Goal: Task Accomplishment & Management: Use online tool/utility

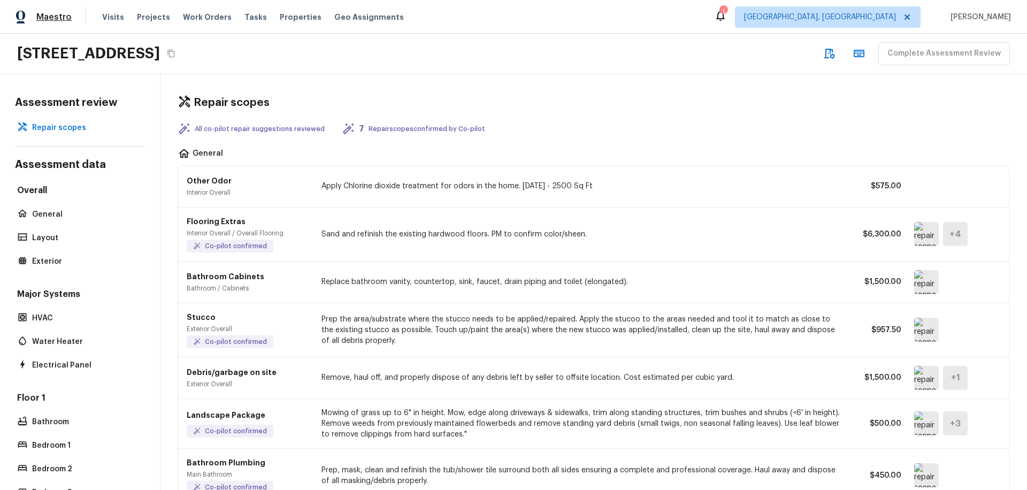
click at [50, 16] on span "Maestro" at bounding box center [53, 17] width 35 height 11
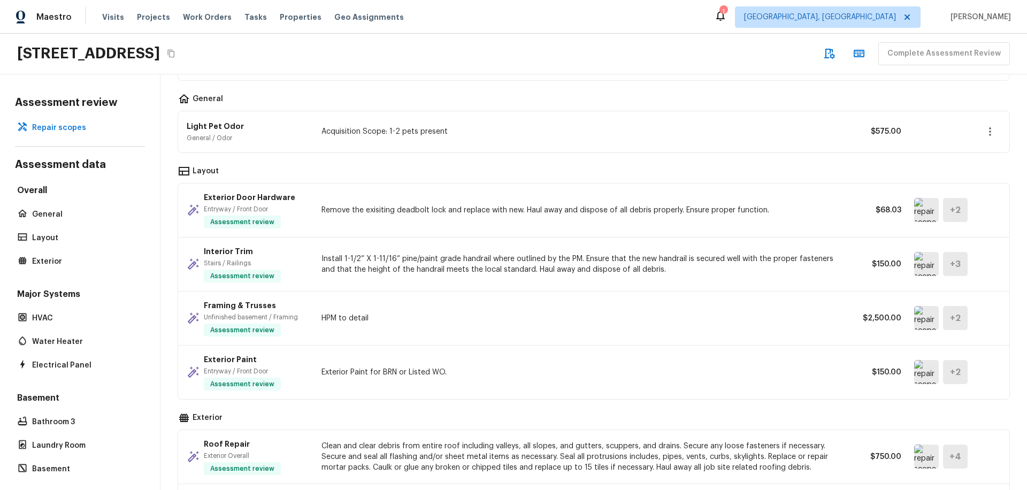
scroll to position [409, 0]
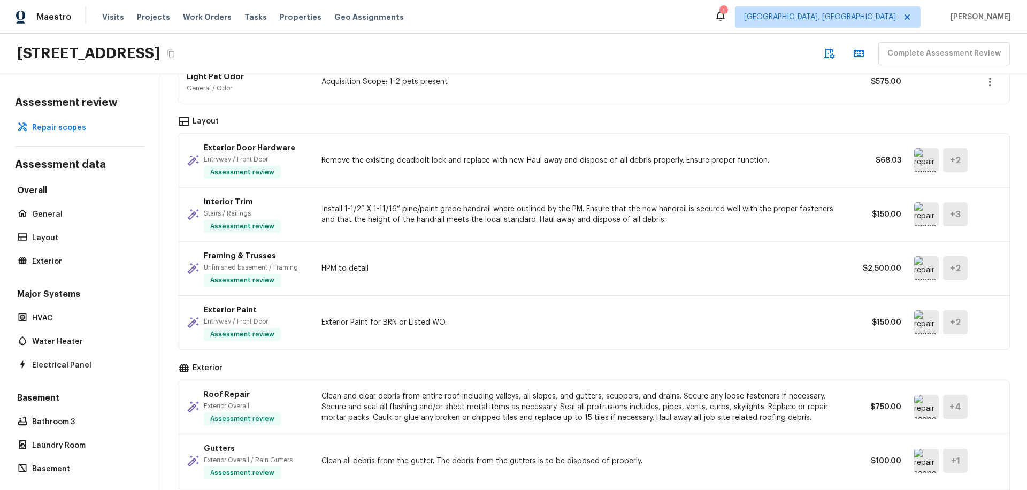
click at [914, 274] on img at bounding box center [926, 268] width 25 height 24
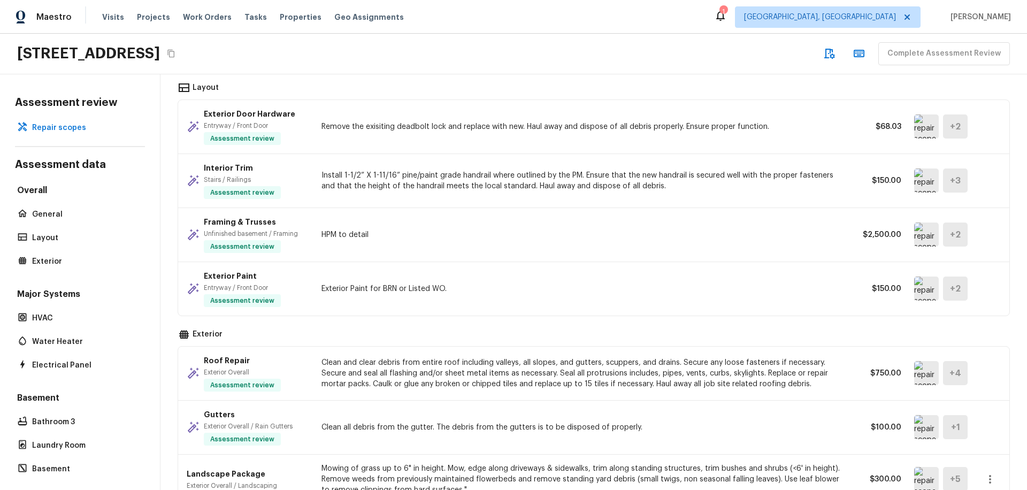
scroll to position [441, 0]
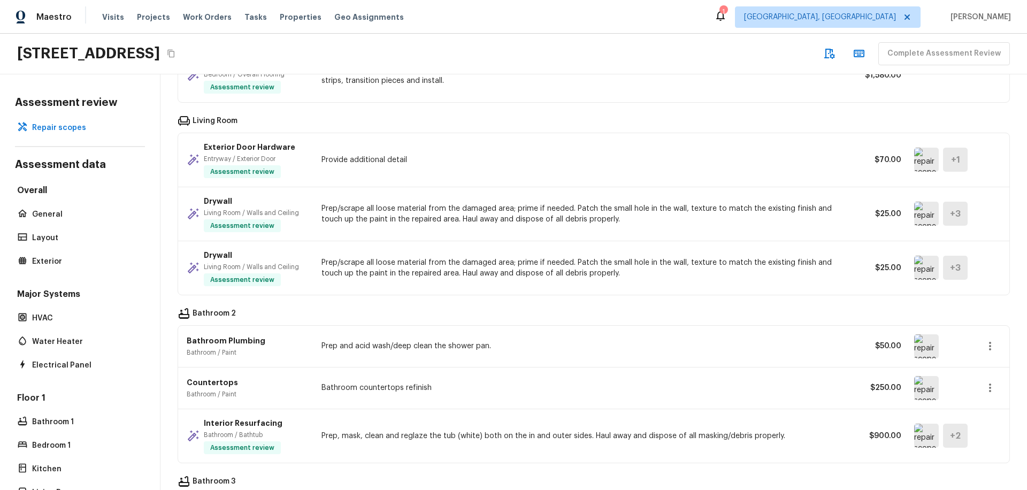
scroll to position [1439, 0]
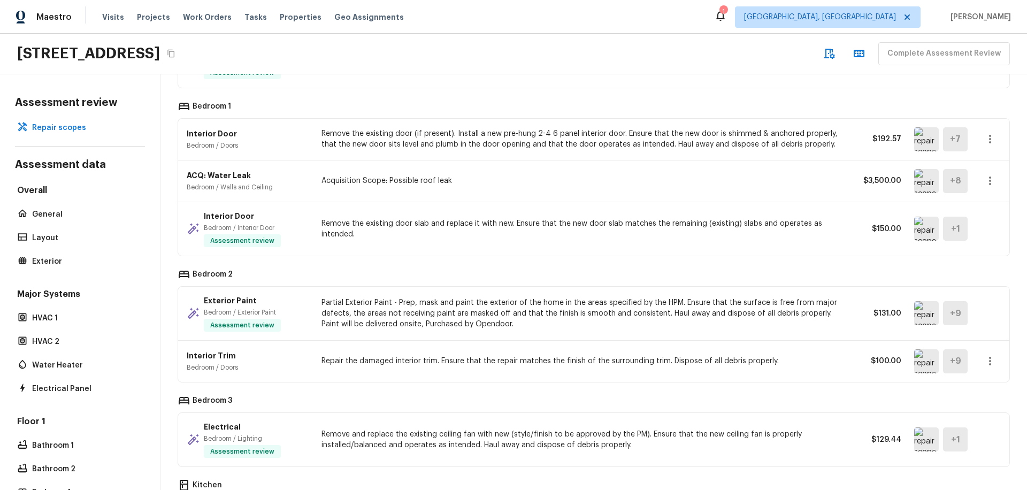
scroll to position [2456, 0]
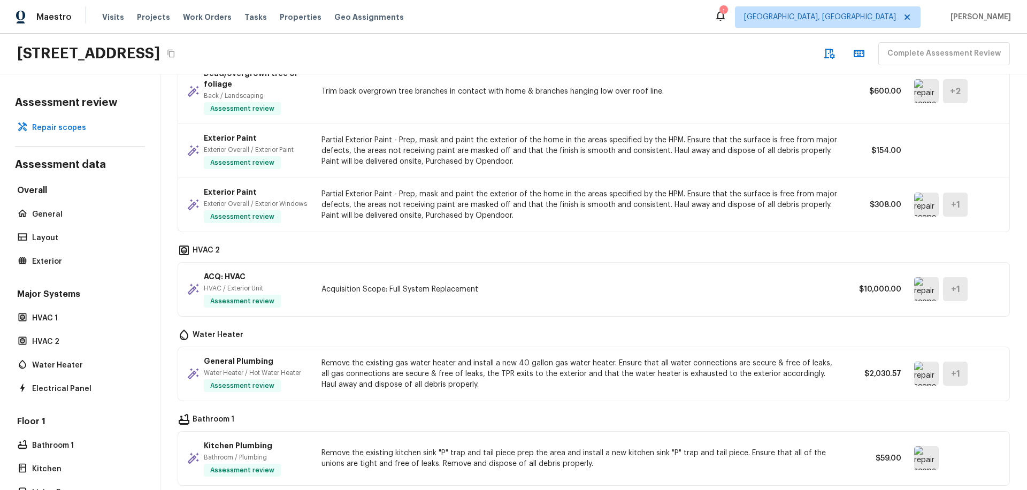
scroll to position [273, 0]
click at [914, 302] on img at bounding box center [926, 290] width 25 height 24
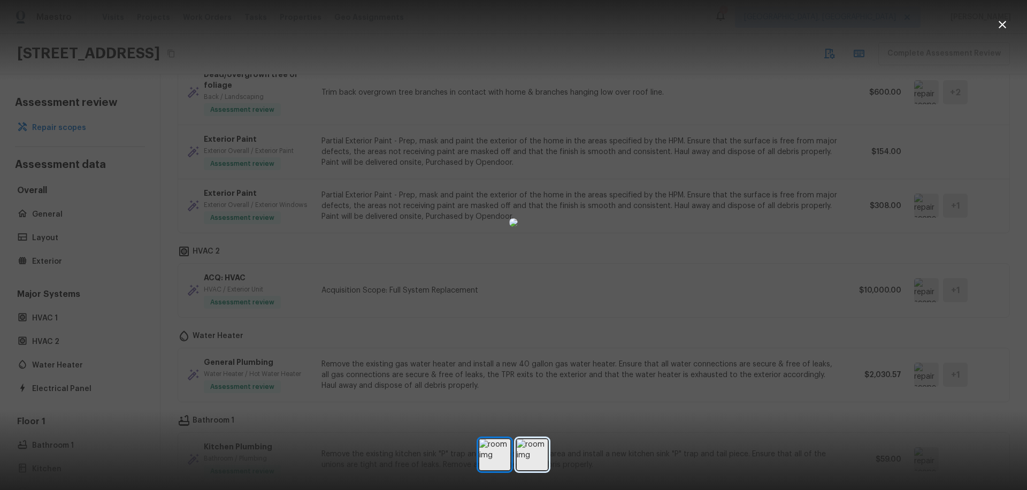
click at [528, 452] on img at bounding box center [532, 454] width 31 height 31
click at [848, 288] on div at bounding box center [513, 222] width 1027 height 411
